Goal: Information Seeking & Learning: Check status

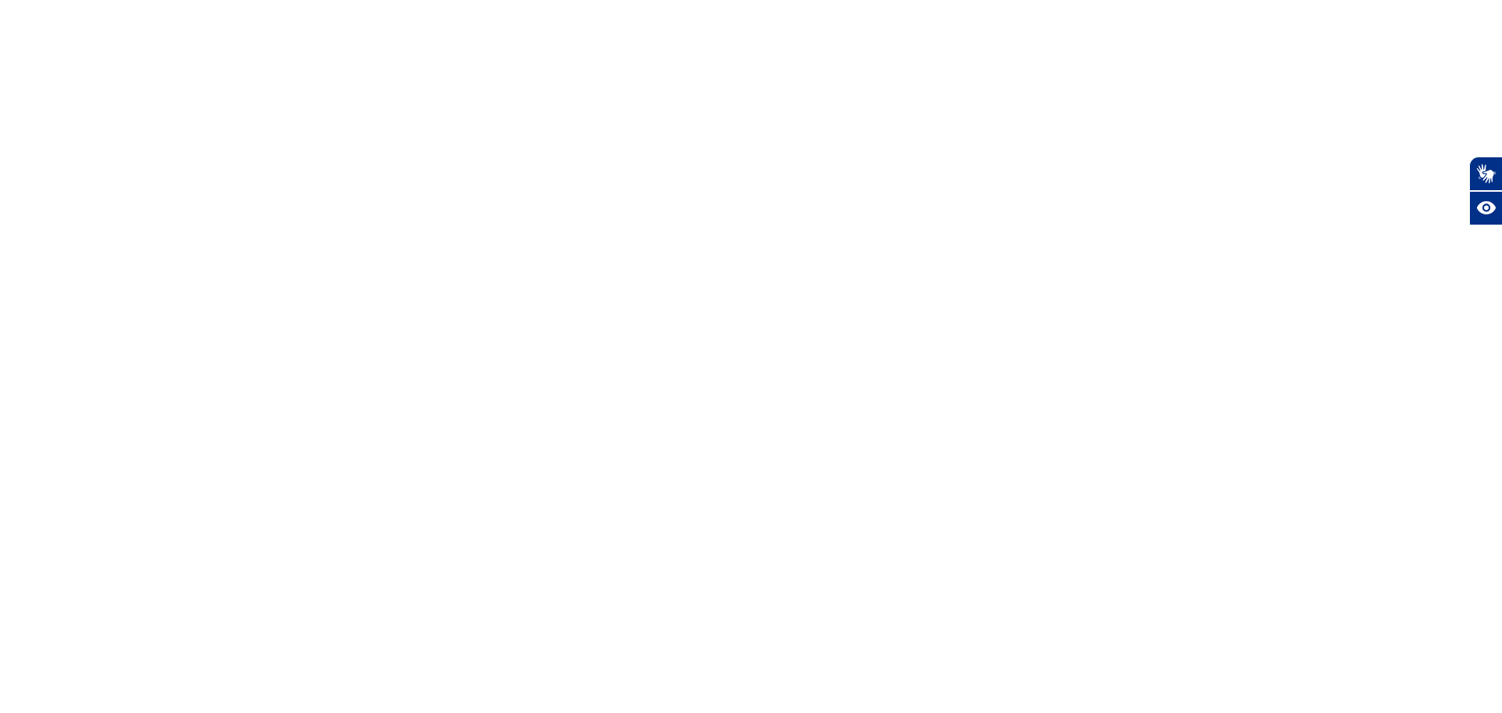
select select
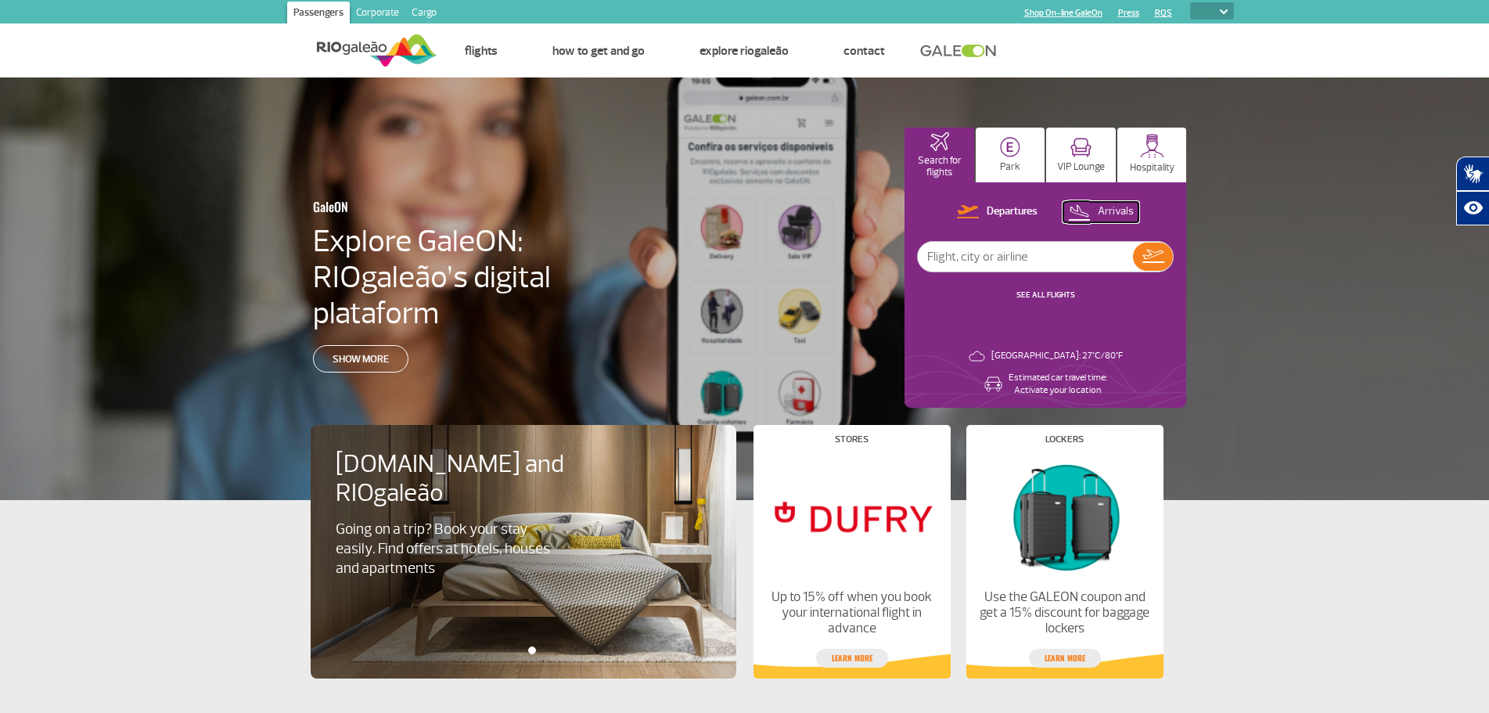
click at [1116, 210] on p "Arrivals" at bounding box center [1116, 211] width 36 height 15
click at [1047, 292] on link "SEE ALL FLIGHTS" at bounding box center [1045, 294] width 59 height 10
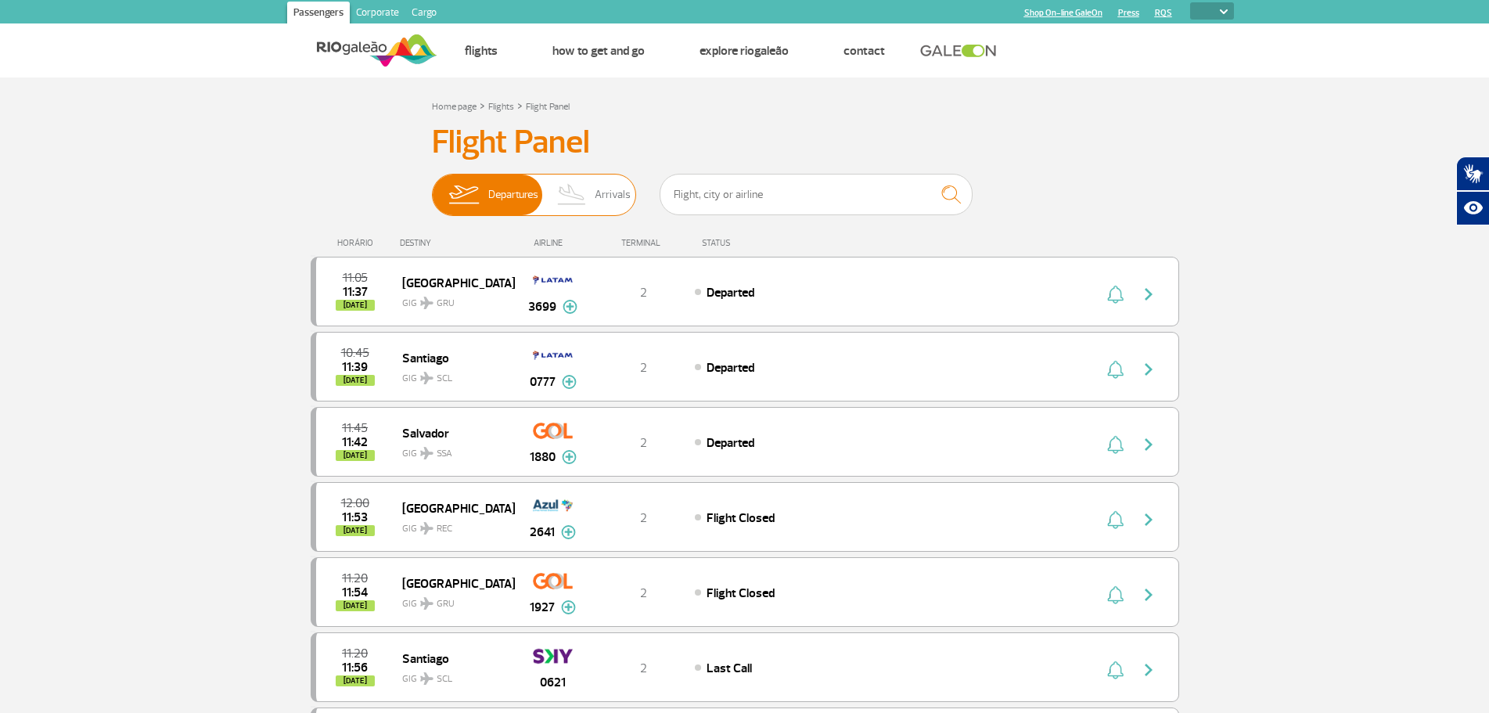
click at [573, 196] on img at bounding box center [572, 194] width 46 height 41
click at [432, 187] on input "Departures Arrivals" at bounding box center [432, 187] width 0 height 0
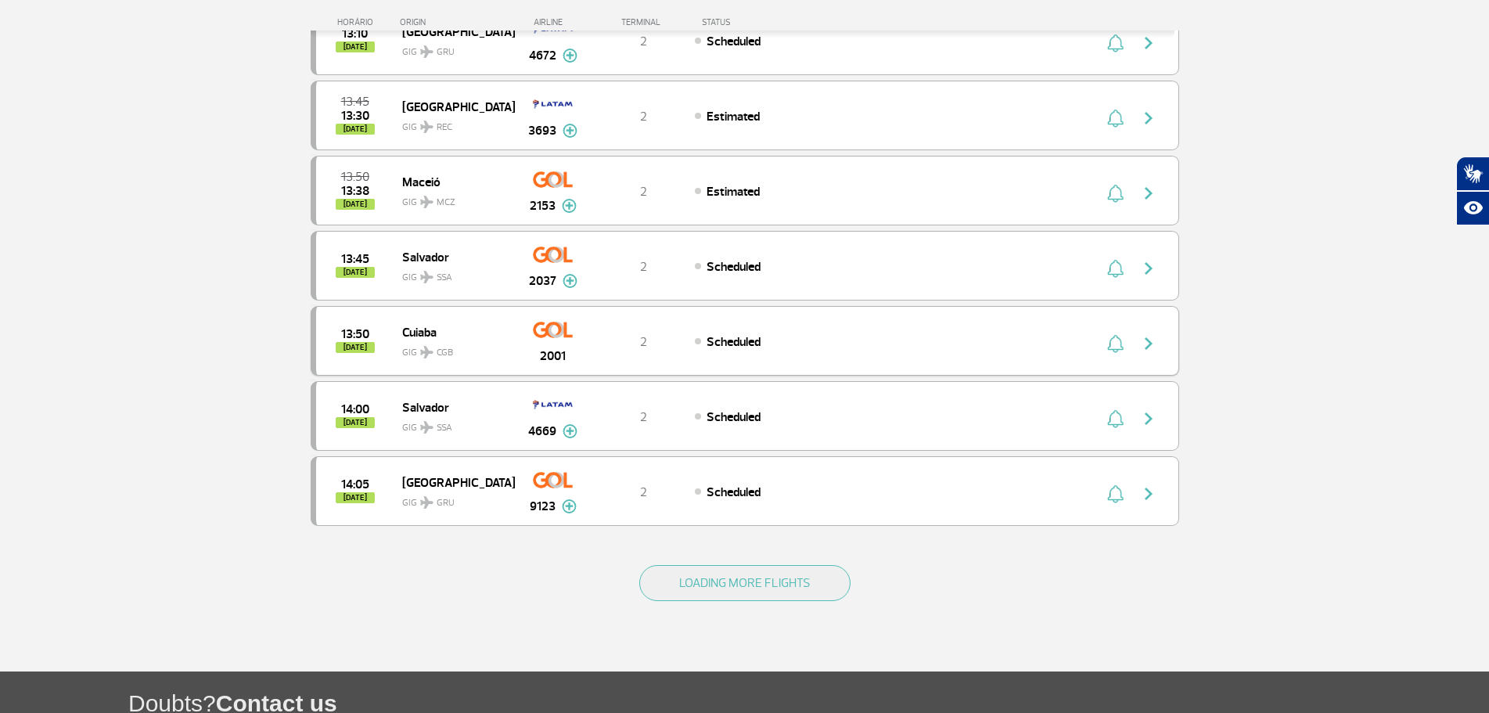
scroll to position [1330, 0]
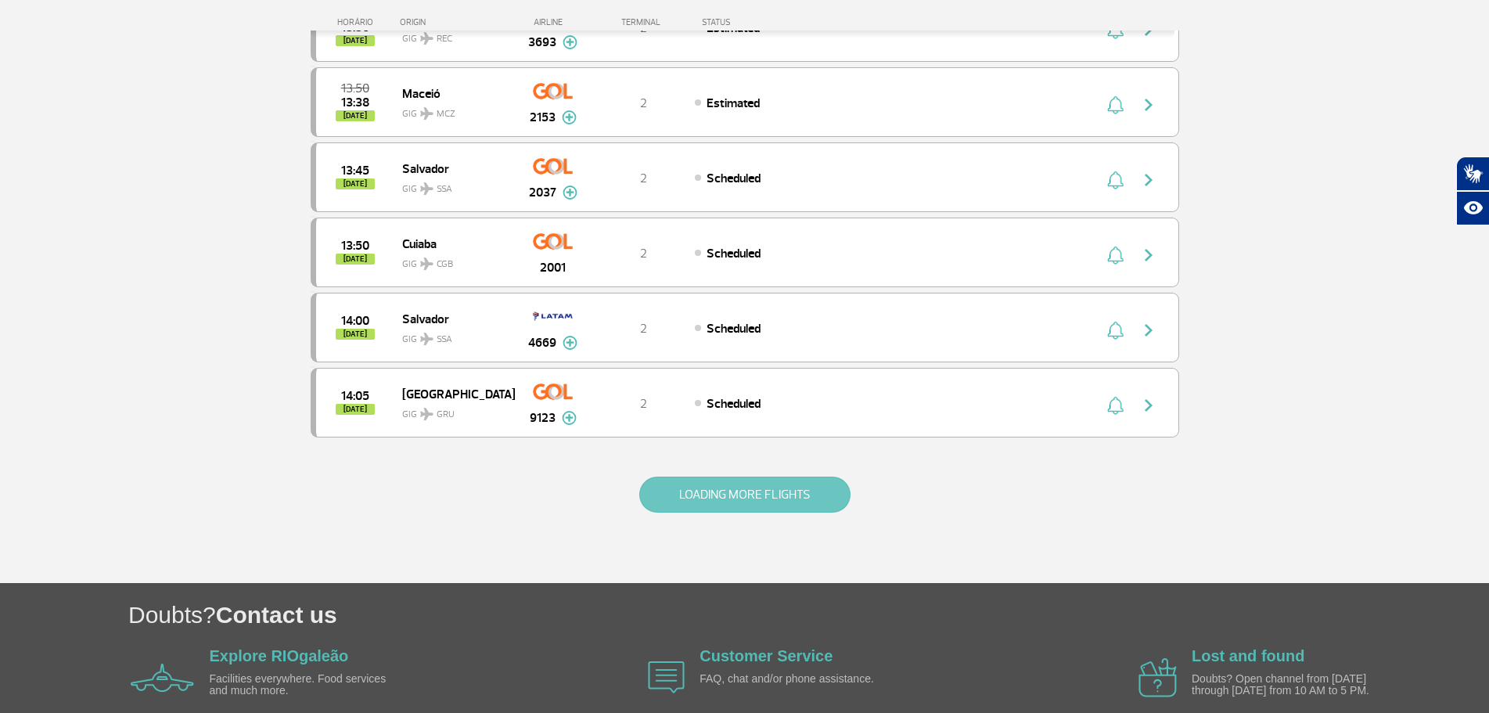
click at [744, 497] on button "LOADING MORE FLIGHTS" at bounding box center [744, 494] width 211 height 36
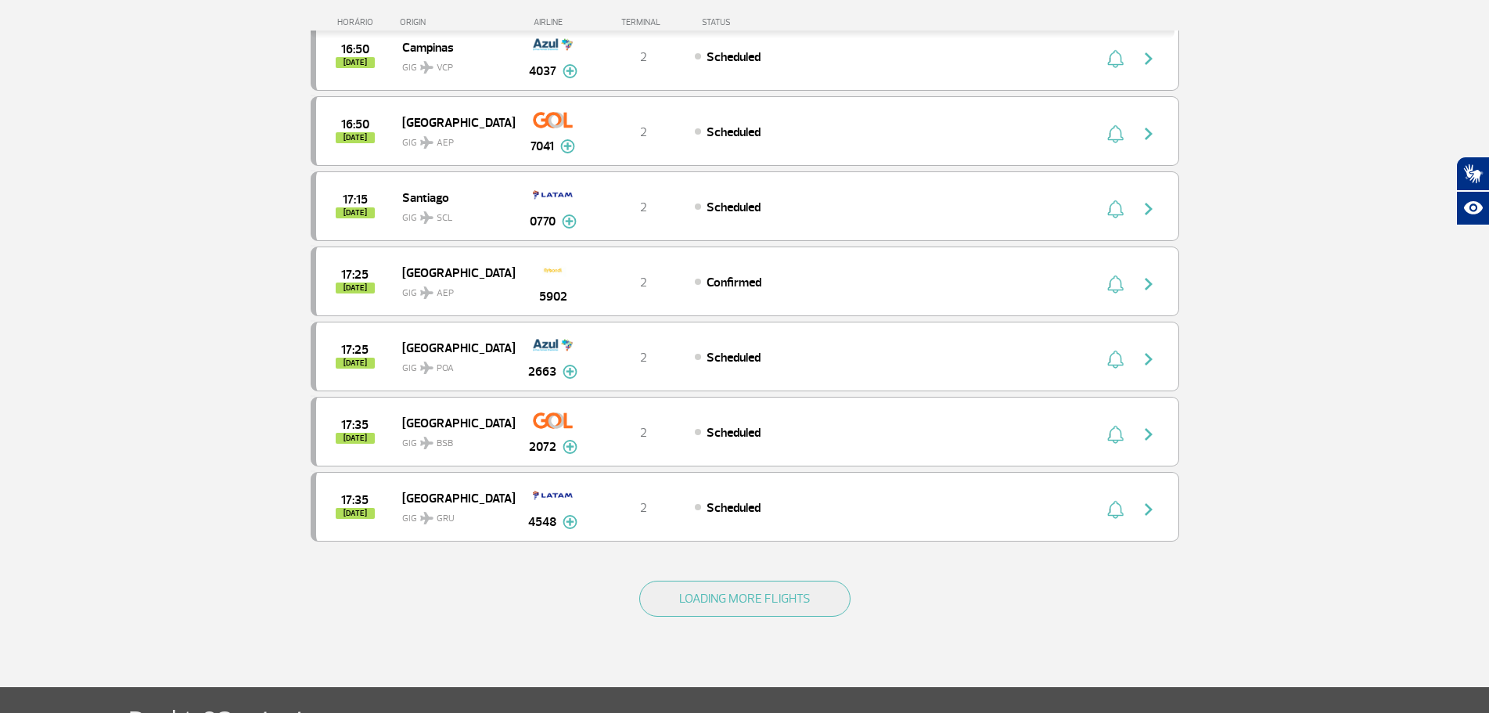
scroll to position [2817, 0]
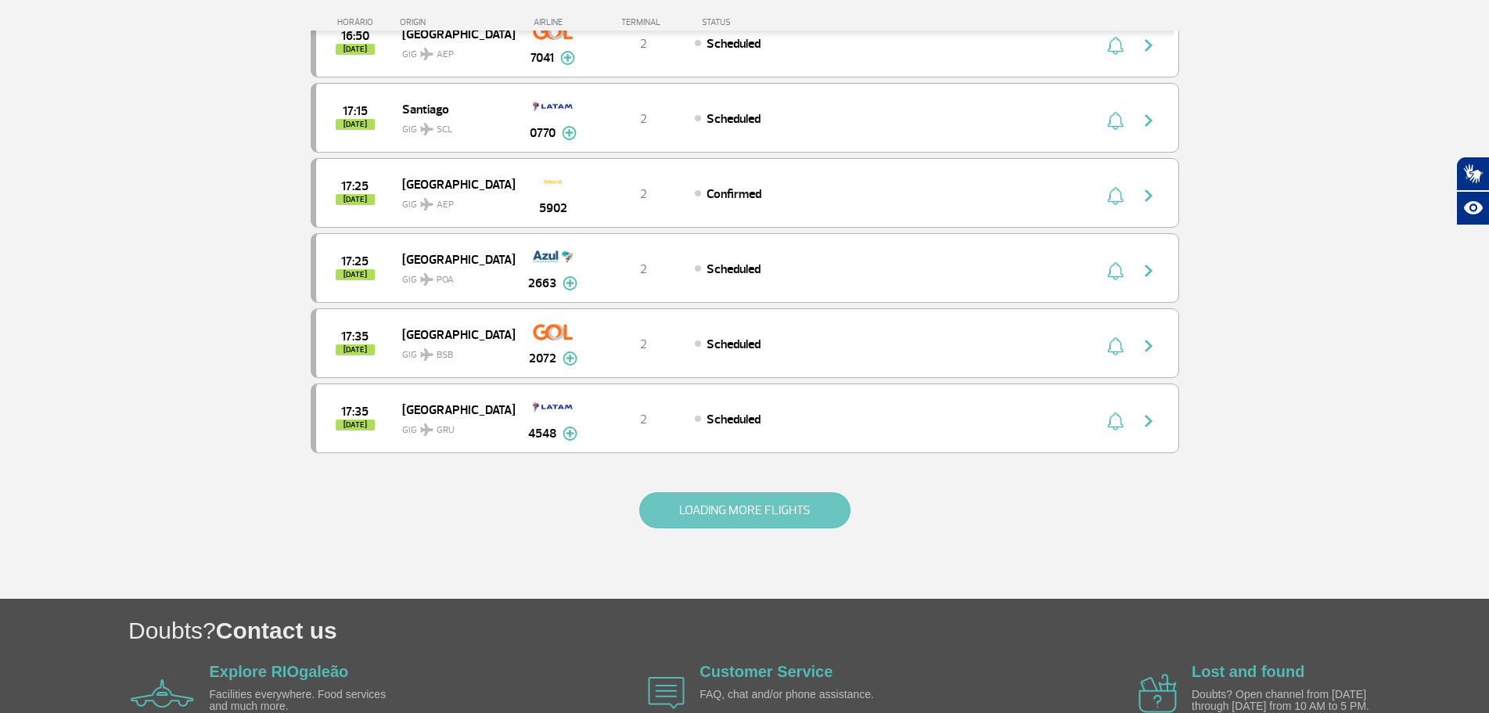
click at [742, 509] on button "LOADING MORE FLIGHTS" at bounding box center [744, 510] width 211 height 36
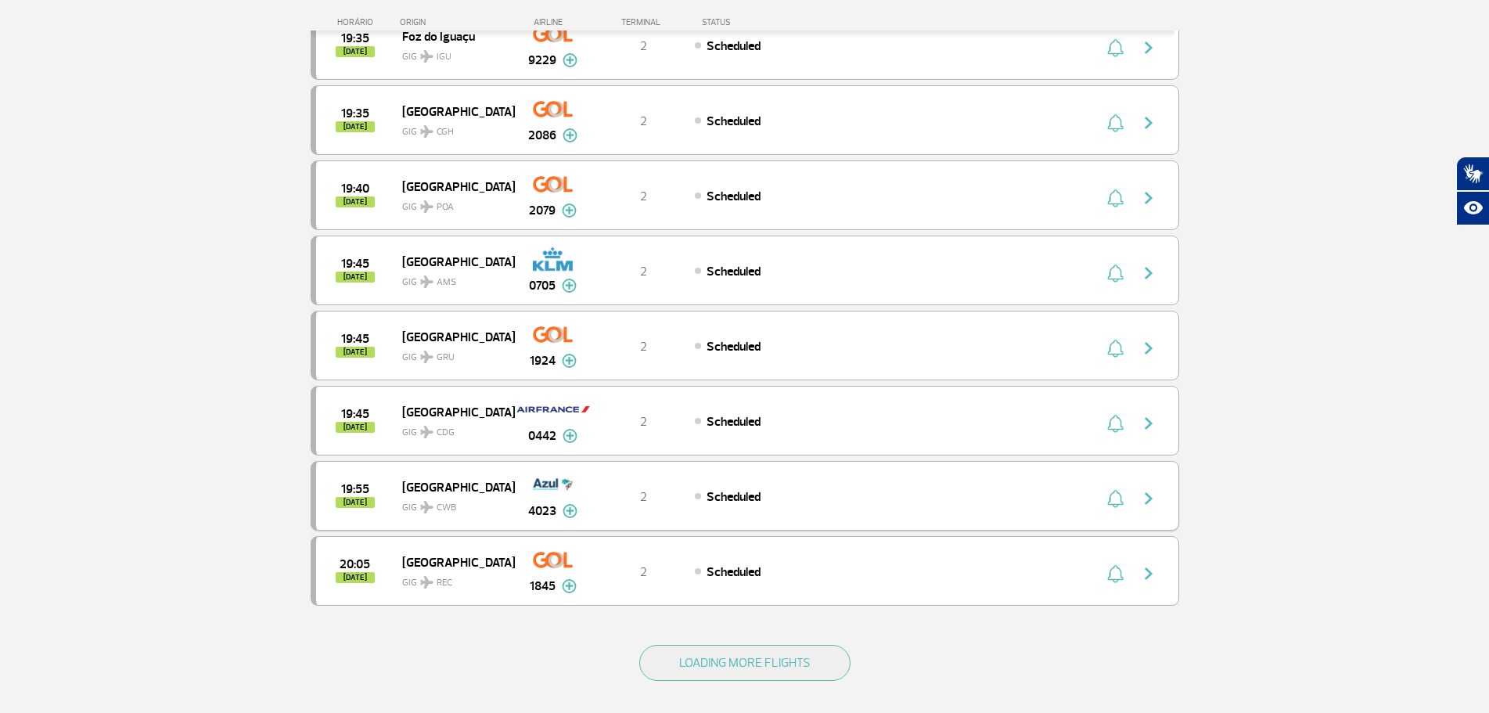
scroll to position [4225, 0]
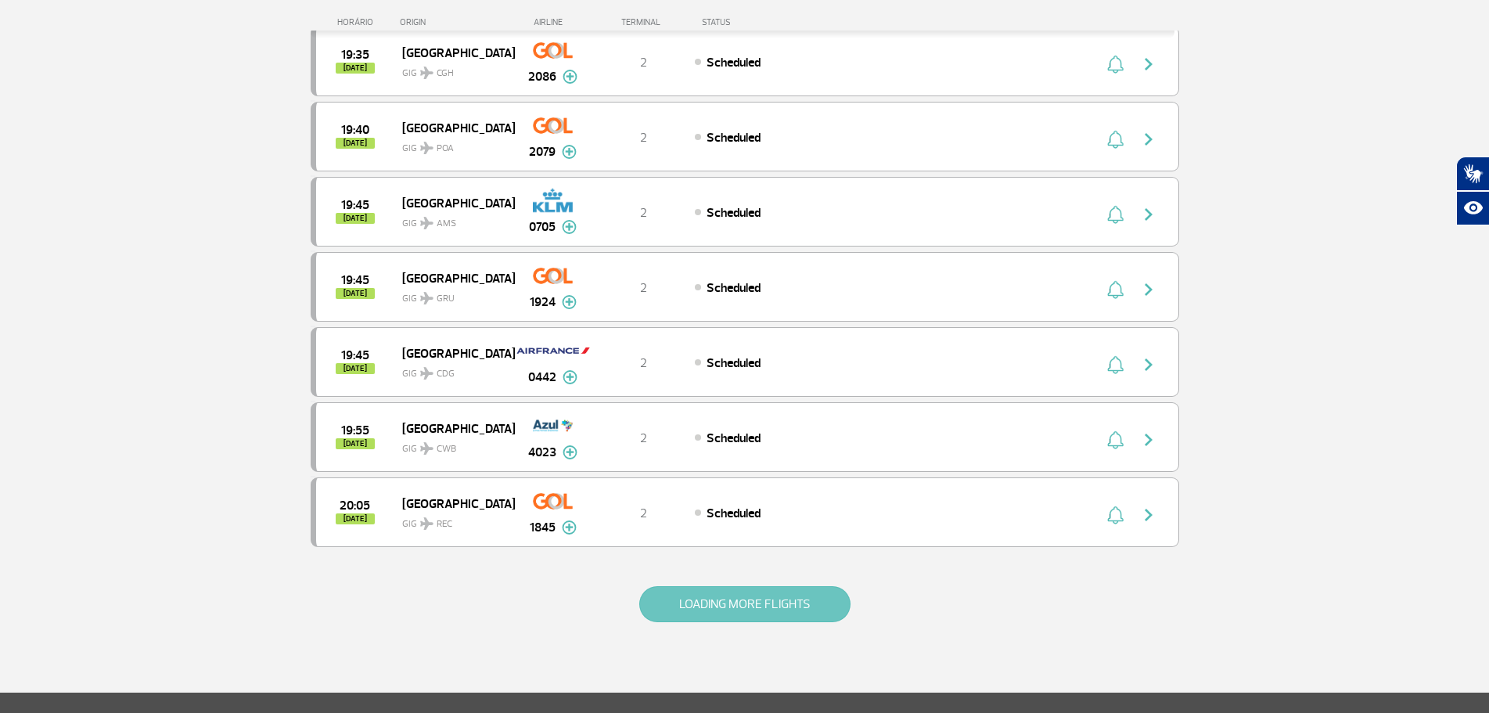
click at [746, 600] on button "LOADING MORE FLIGHTS" at bounding box center [744, 604] width 211 height 36
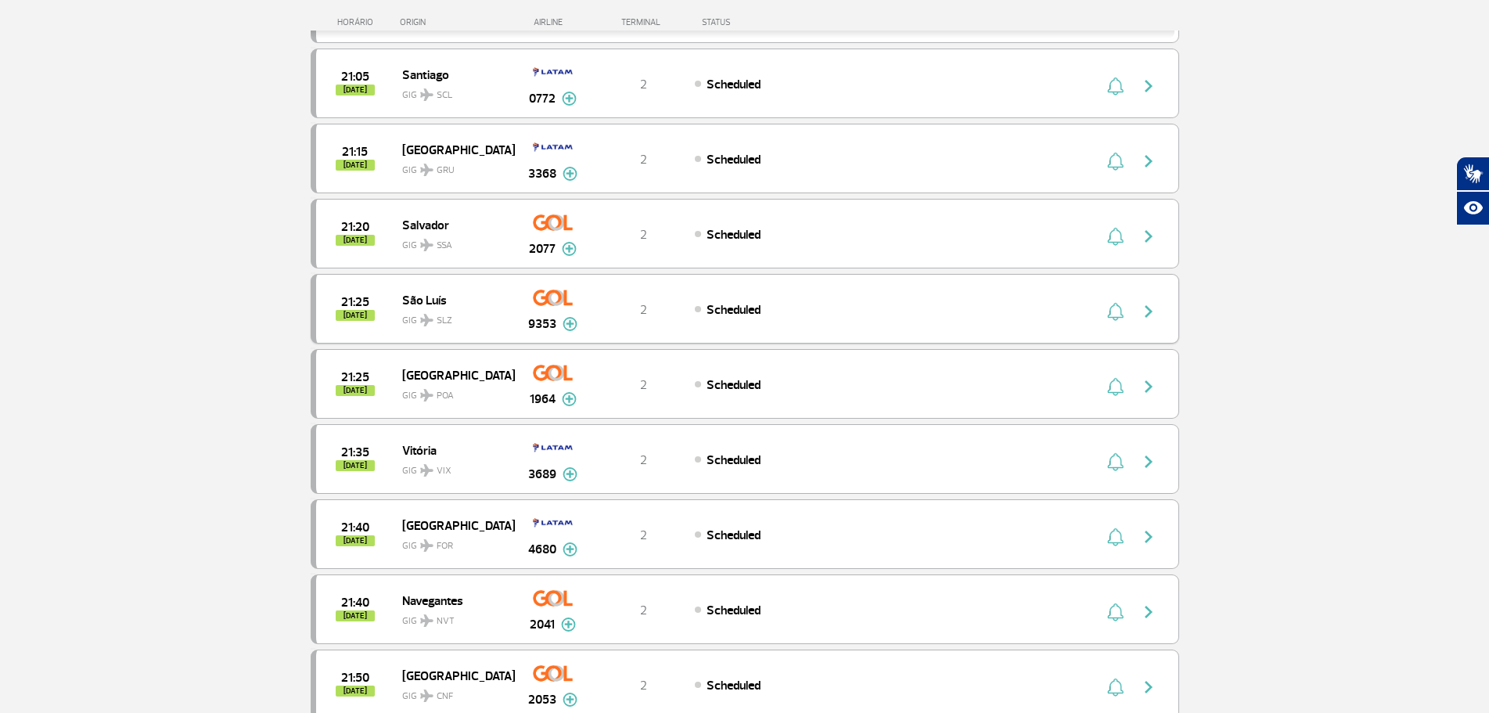
scroll to position [5711, 0]
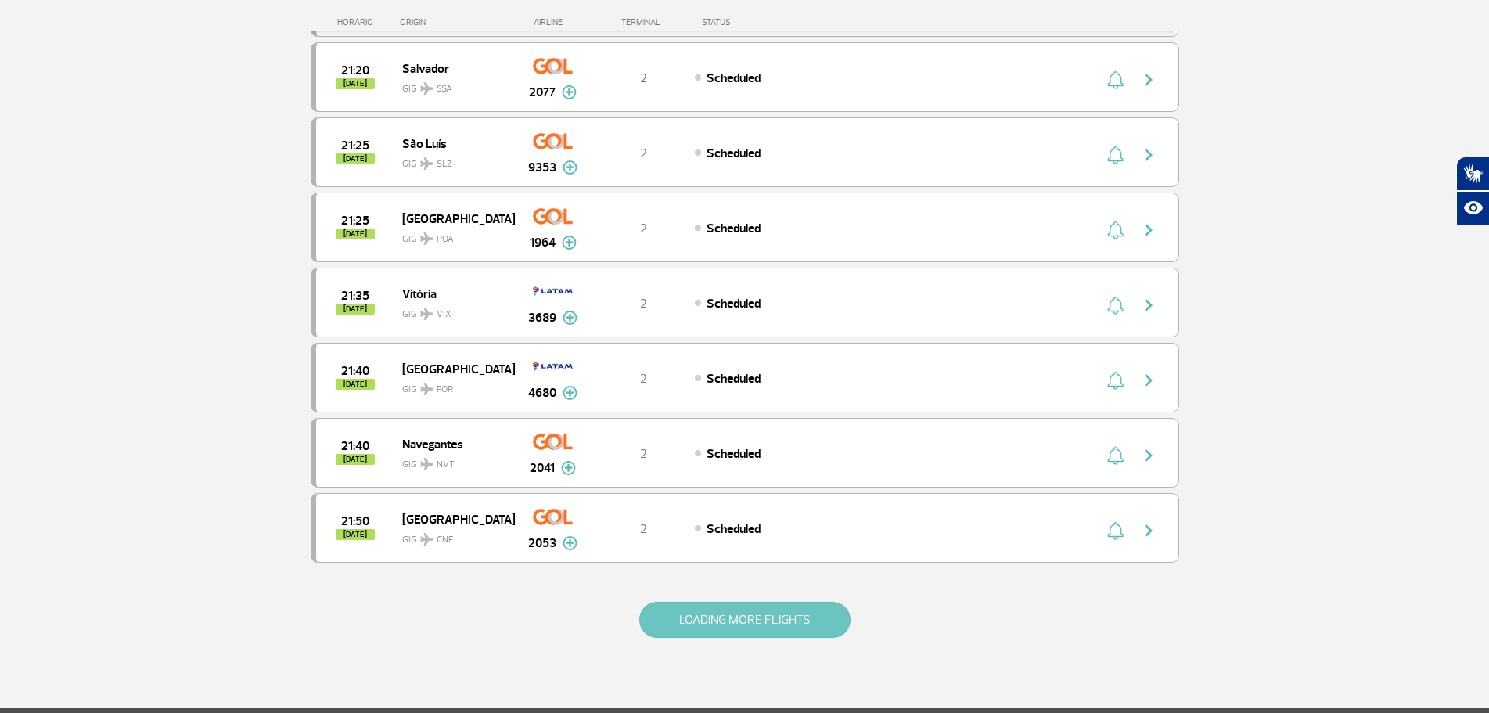
click at [729, 617] on button "LOADING MORE FLIGHTS" at bounding box center [744, 620] width 211 height 36
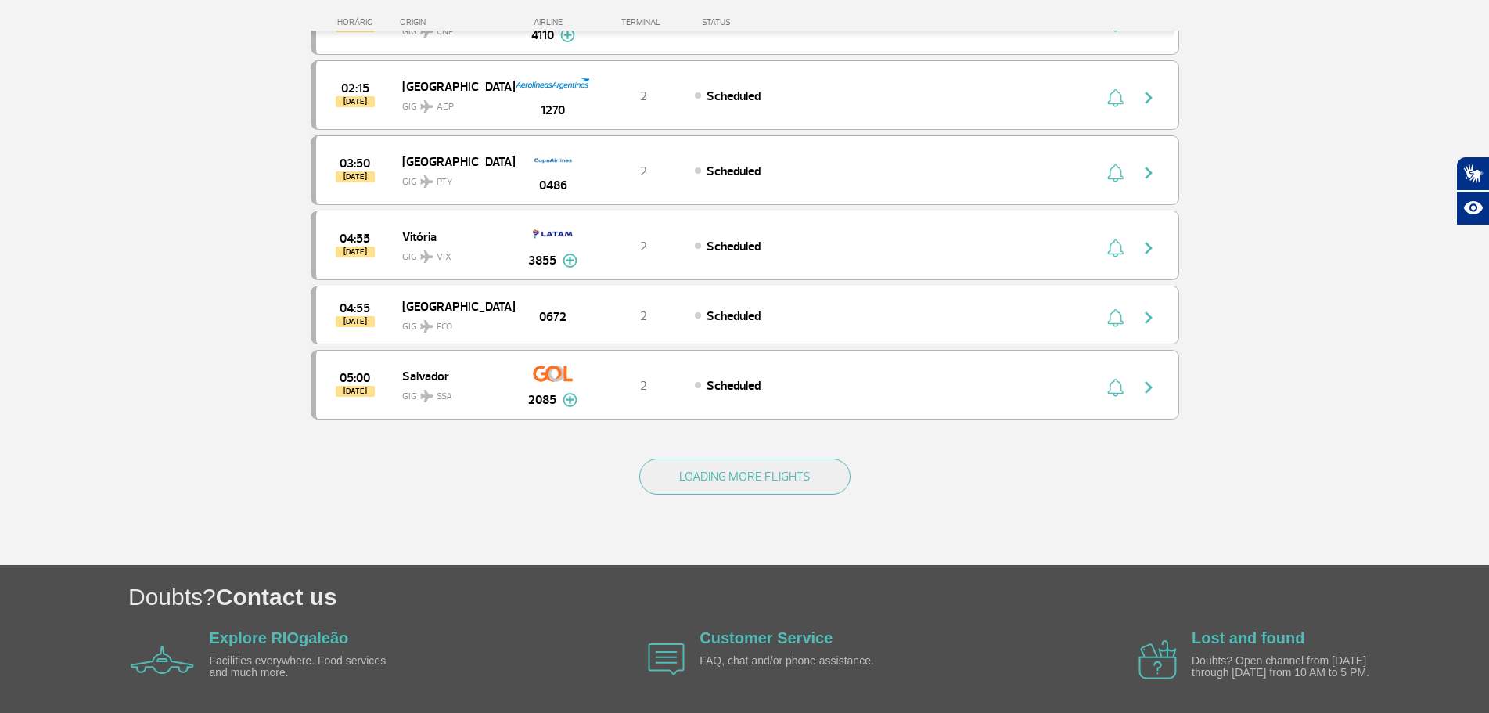
scroll to position [7354, 0]
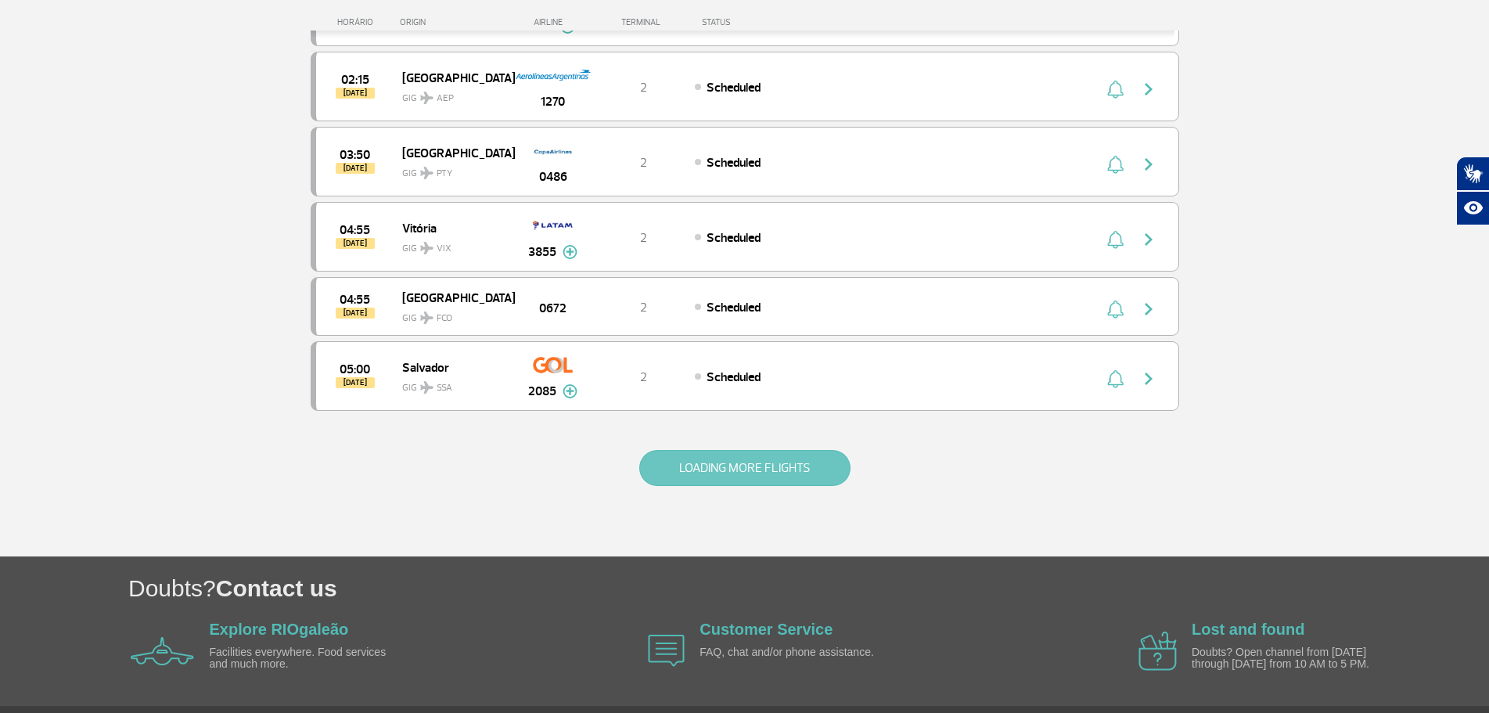
click at [722, 475] on button "LOADING MORE FLIGHTS" at bounding box center [744, 468] width 211 height 36
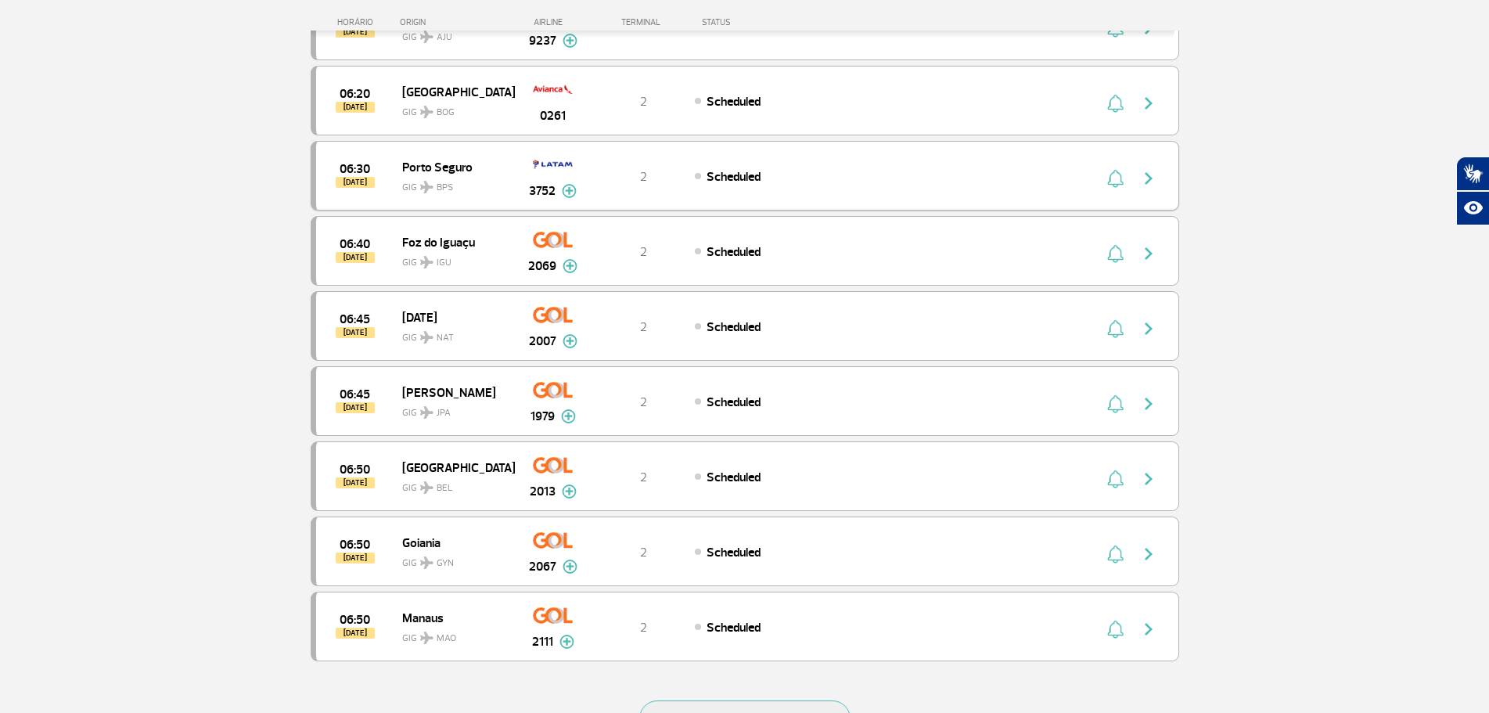
scroll to position [8907, 0]
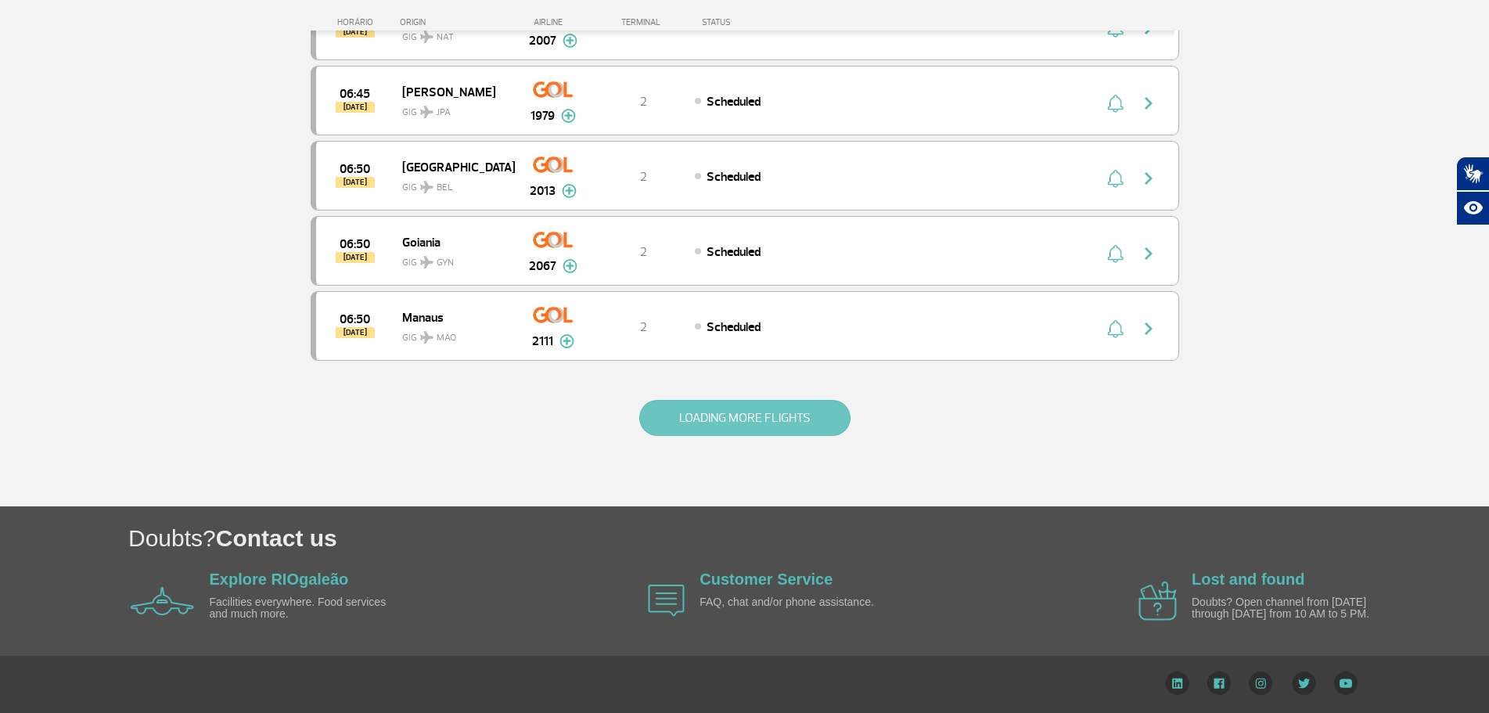
click at [714, 419] on button "LOADING MORE FLIGHTS" at bounding box center [744, 418] width 211 height 36
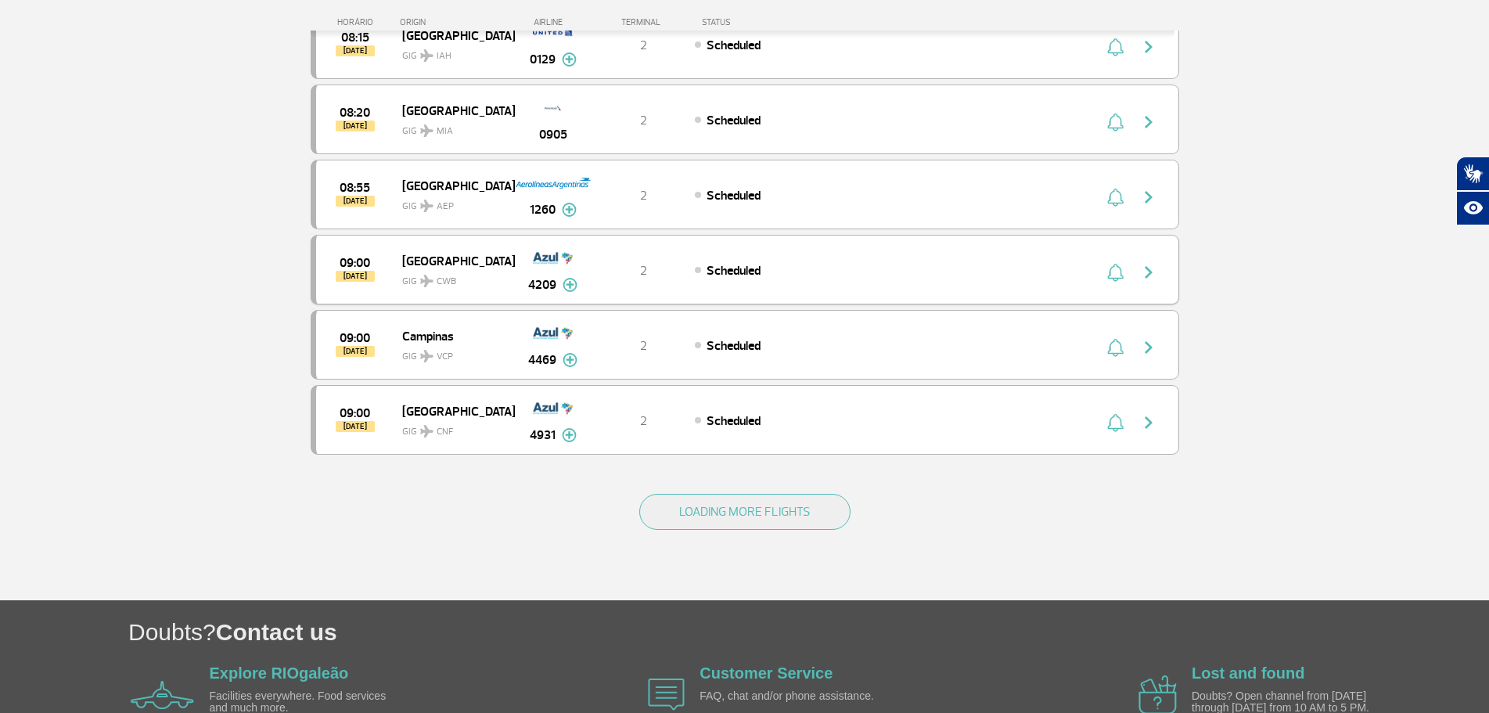
scroll to position [10158, 0]
